Goal: Task Accomplishment & Management: Use online tool/utility

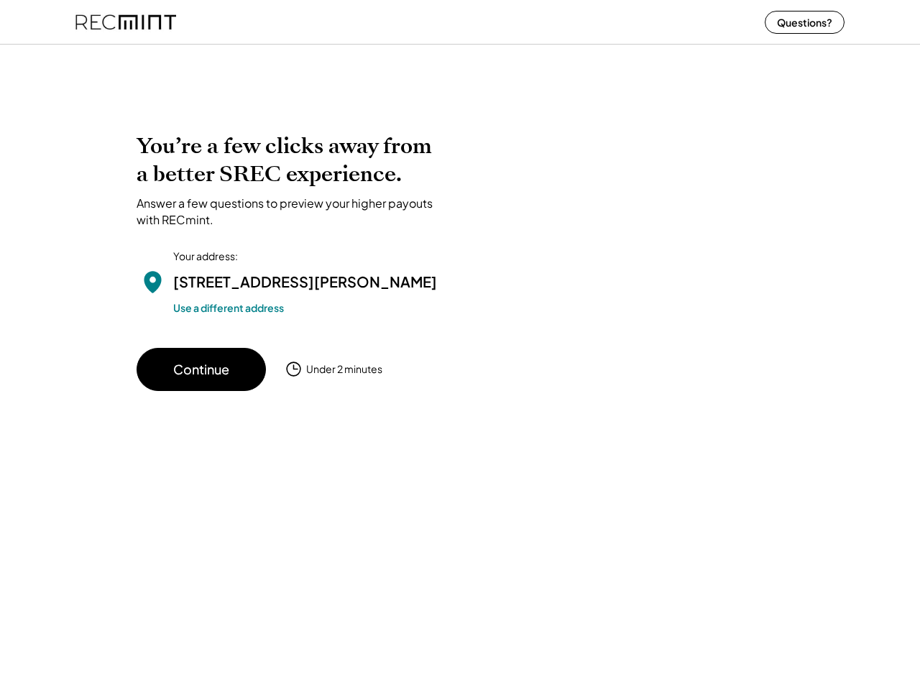
click at [460, 345] on div "You’re a few clicks away from a better SREC experience. Answer a few questions …" at bounding box center [460, 261] width 647 height 259
click at [460, 364] on div "You’re a few clicks away from a better SREC experience. Answer a few questions …" at bounding box center [460, 261] width 647 height 259
click at [460, 53] on div at bounding box center [460, 53] width 920 height 29
click at [460, 247] on div at bounding box center [621, 232] width 323 height 201
click at [460, 272] on div at bounding box center [621, 232] width 323 height 201
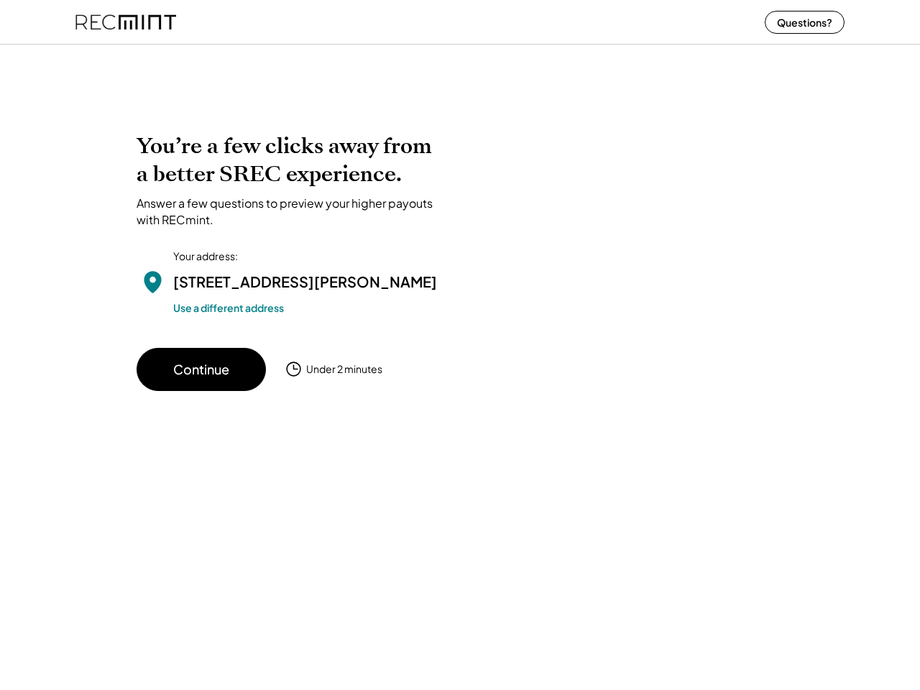
click at [291, 272] on div "[STREET_ADDRESS][PERSON_NAME]" at bounding box center [305, 282] width 264 height 22
click at [291, 180] on h2 "You’re a few clicks away from a better SREC experience." at bounding box center [291, 160] width 309 height 56
click at [291, 160] on h2 "You’re a few clicks away from a better SREC experience." at bounding box center [291, 160] width 309 height 56
click at [291, 211] on div "Answer a few questions to preview your higher payouts with RECmint." at bounding box center [291, 212] width 309 height 32
click at [291, 293] on div "[STREET_ADDRESS][PERSON_NAME]" at bounding box center [305, 282] width 264 height 22
